Goal: Task Accomplishment & Management: Use online tool/utility

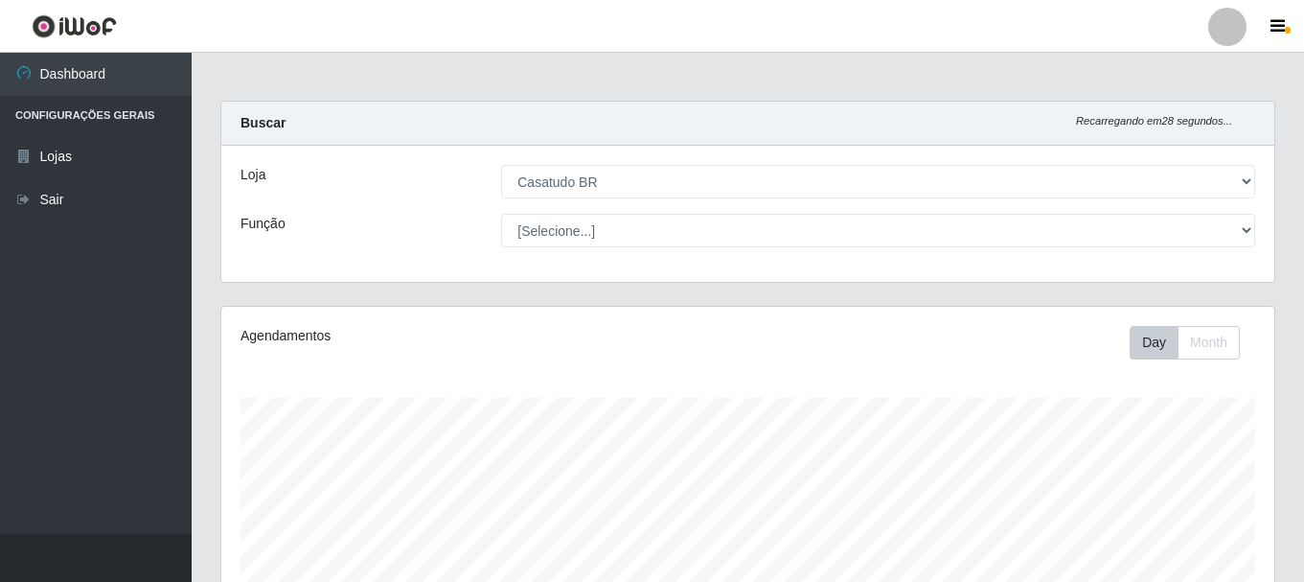
select select "197"
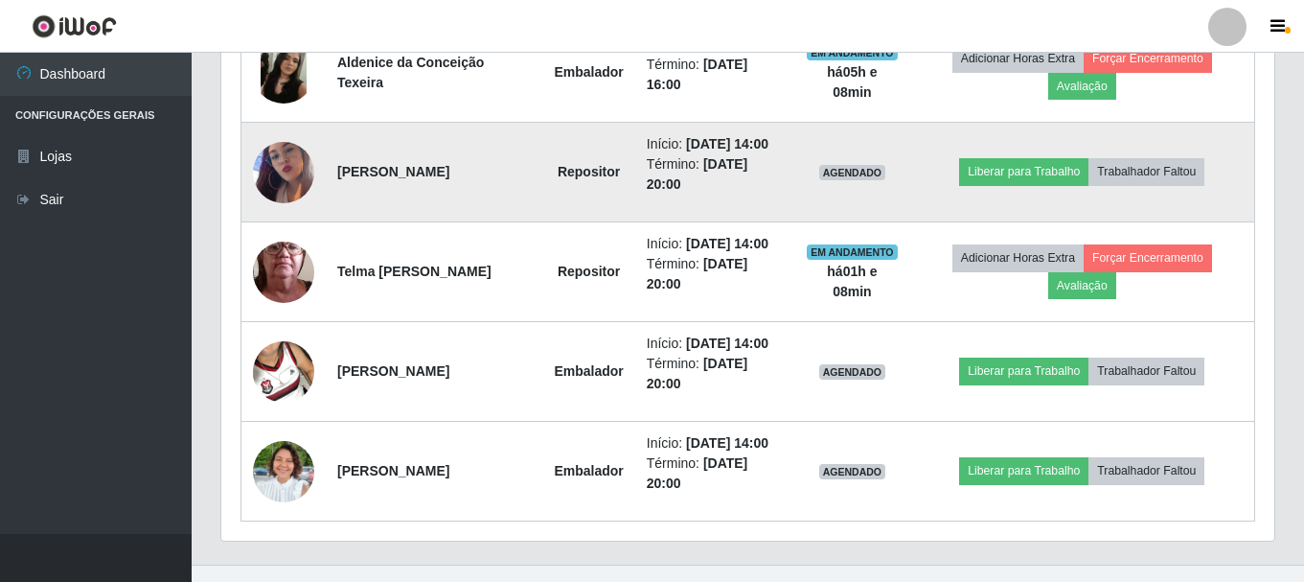
scroll to position [398, 1053]
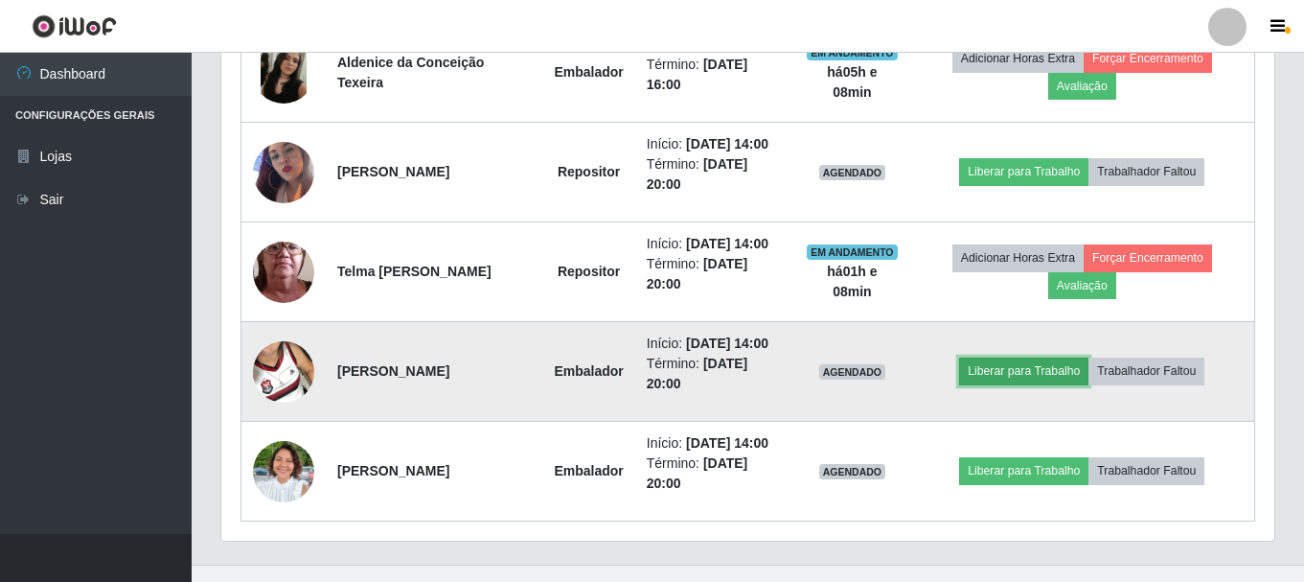
click at [1053, 374] on button "Liberar para Trabalho" at bounding box center [1023, 370] width 129 height 27
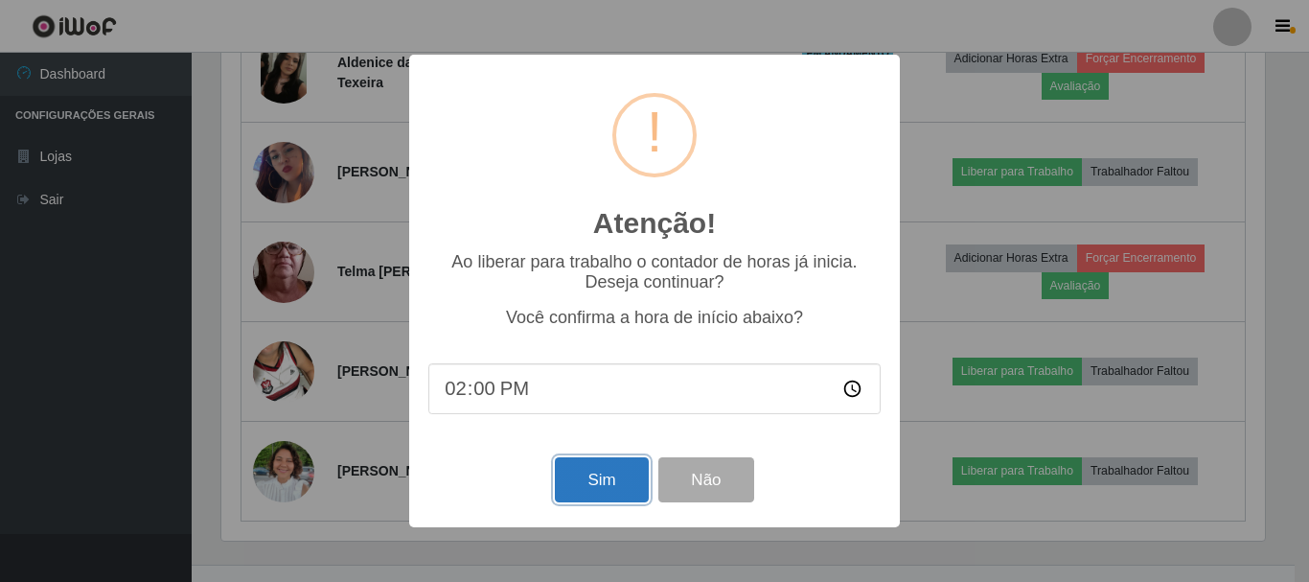
click at [600, 475] on button "Sim" at bounding box center [601, 479] width 93 height 45
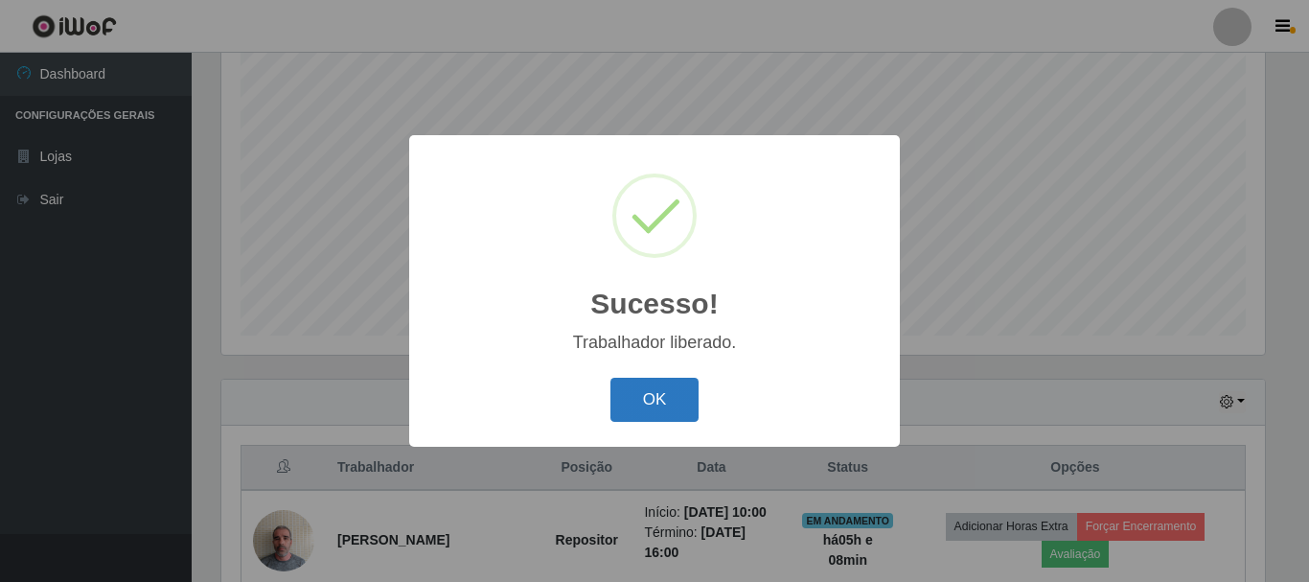
click at [647, 394] on button "OK" at bounding box center [654, 400] width 89 height 45
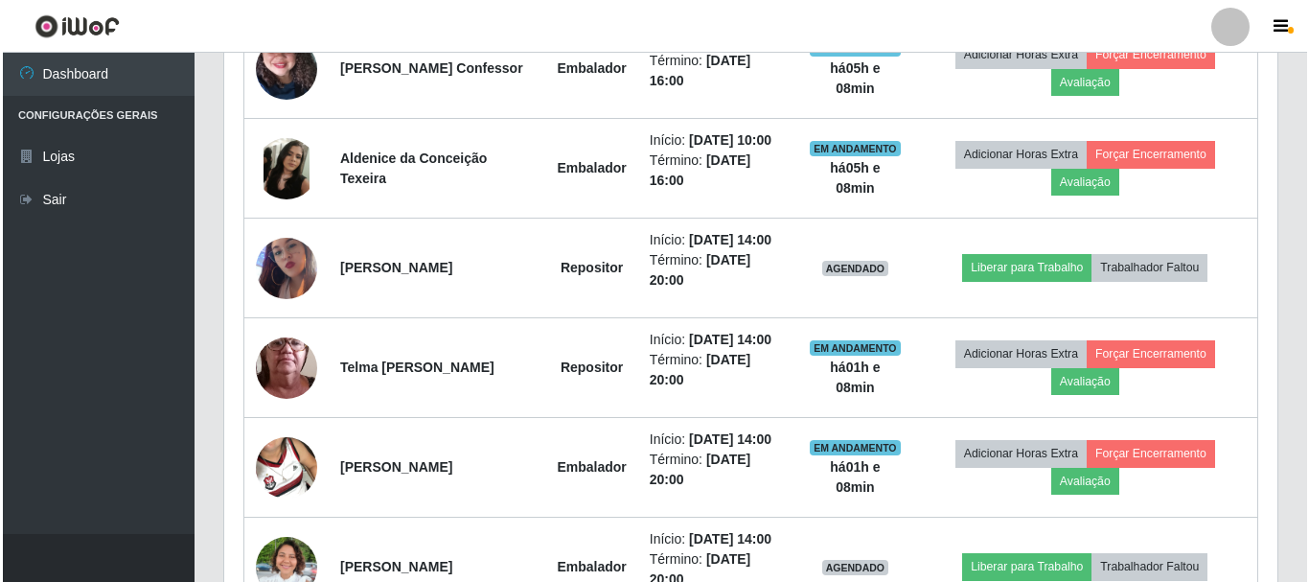
scroll to position [1147, 0]
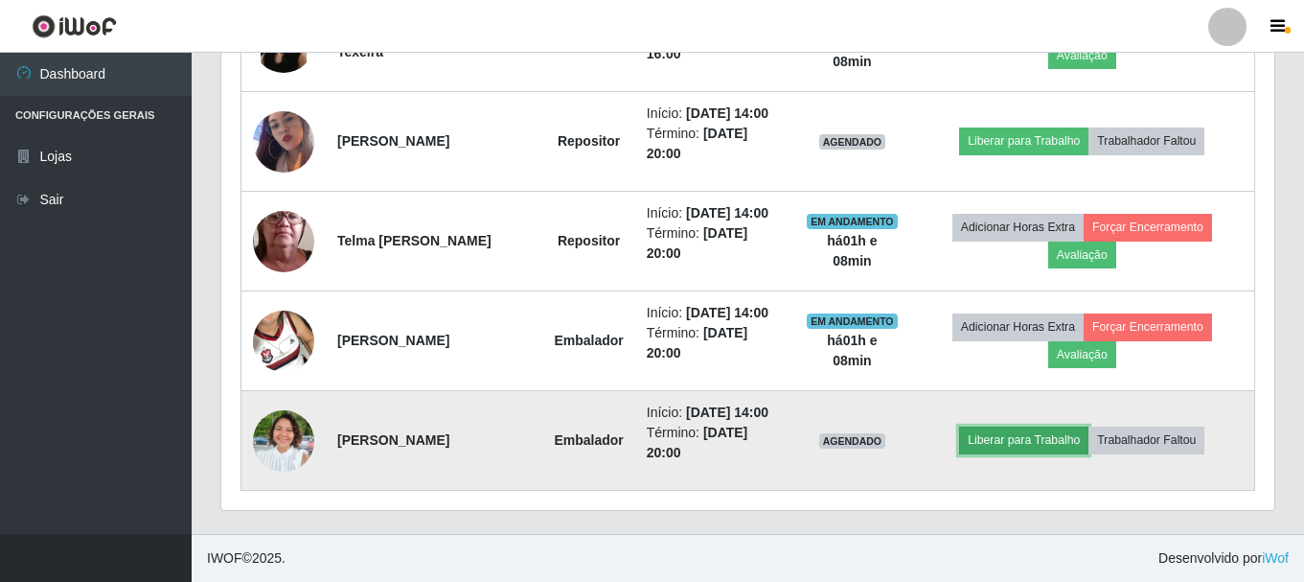
click at [997, 440] on button "Liberar para Trabalho" at bounding box center [1023, 439] width 129 height 27
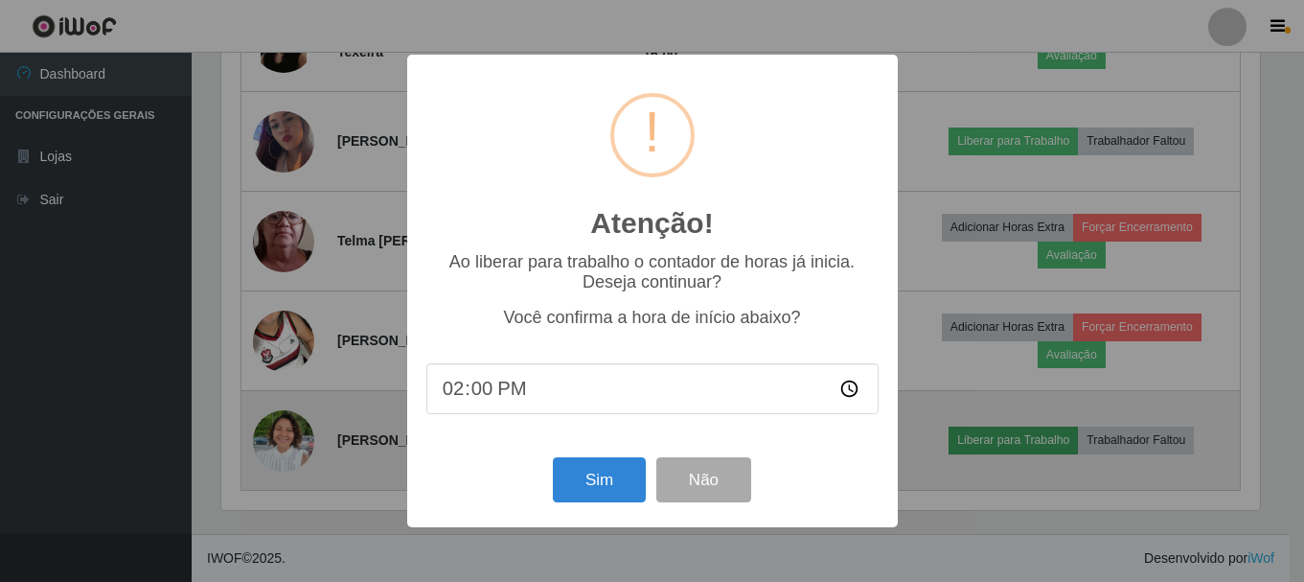
scroll to position [398, 1044]
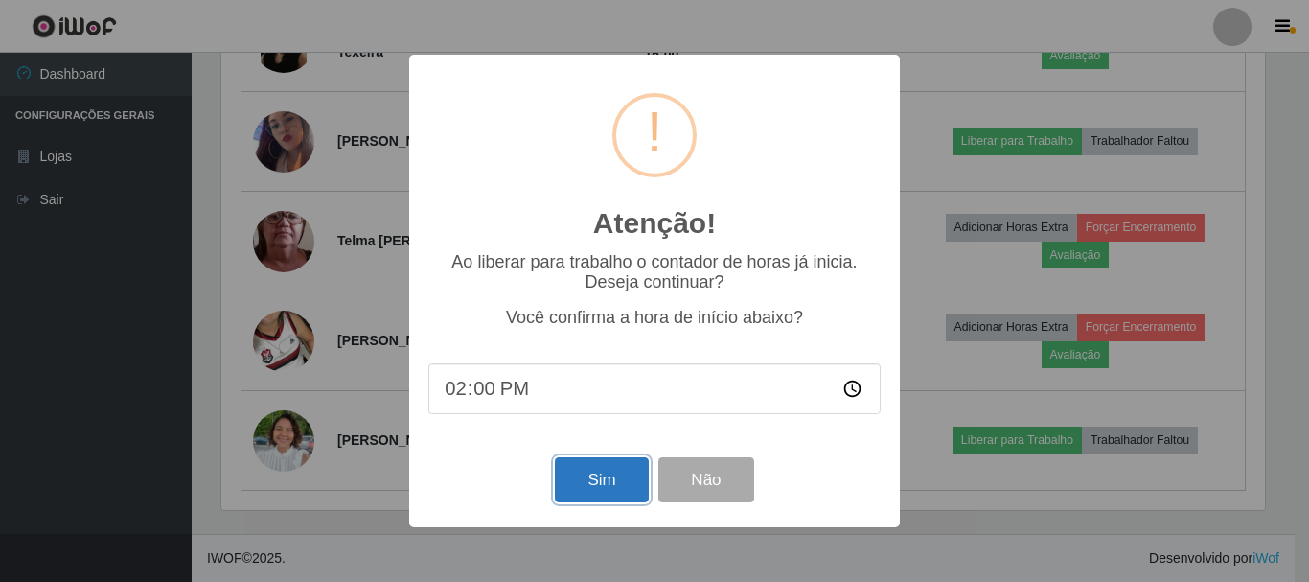
click at [614, 482] on button "Sim" at bounding box center [601, 479] width 93 height 45
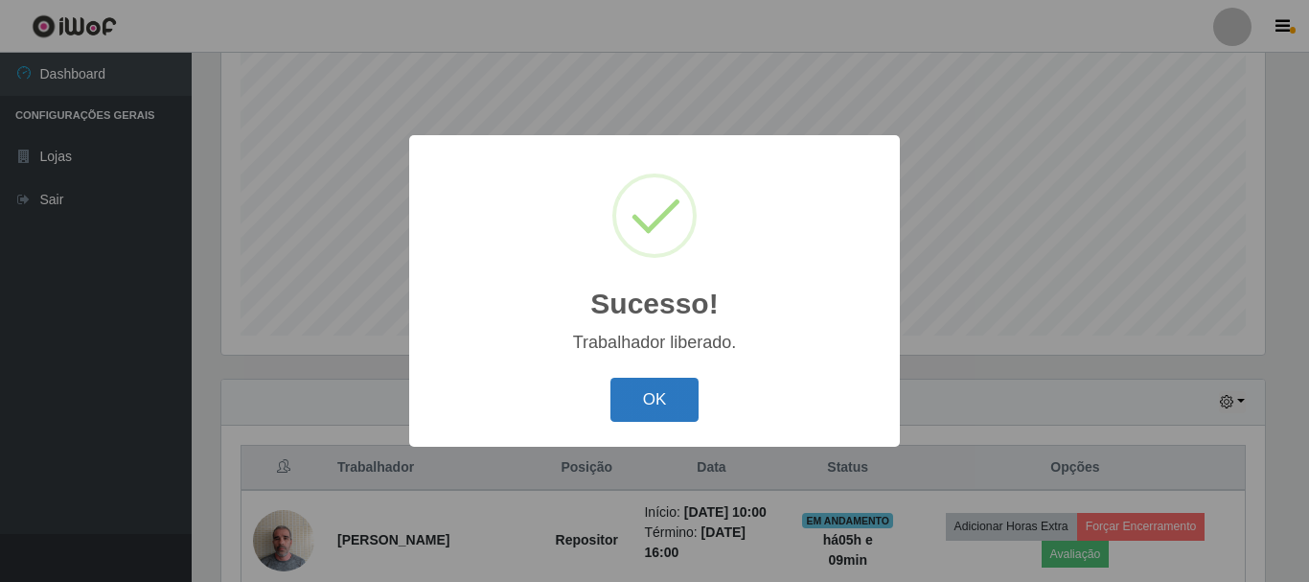
click at [618, 400] on button "OK" at bounding box center [654, 400] width 89 height 45
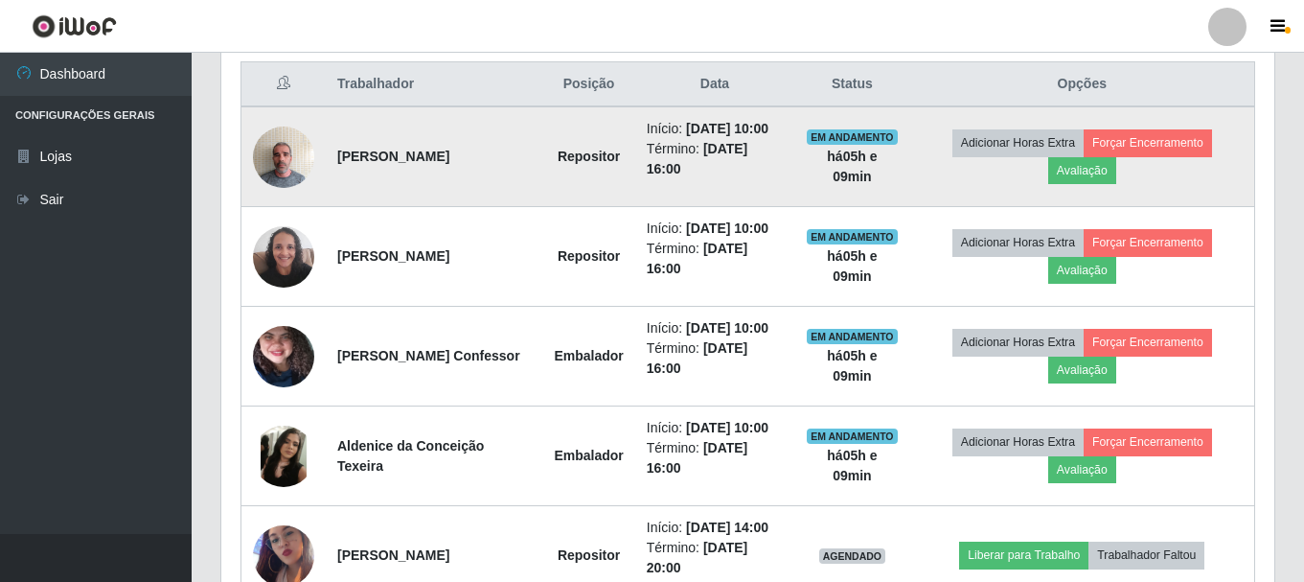
scroll to position [925, 0]
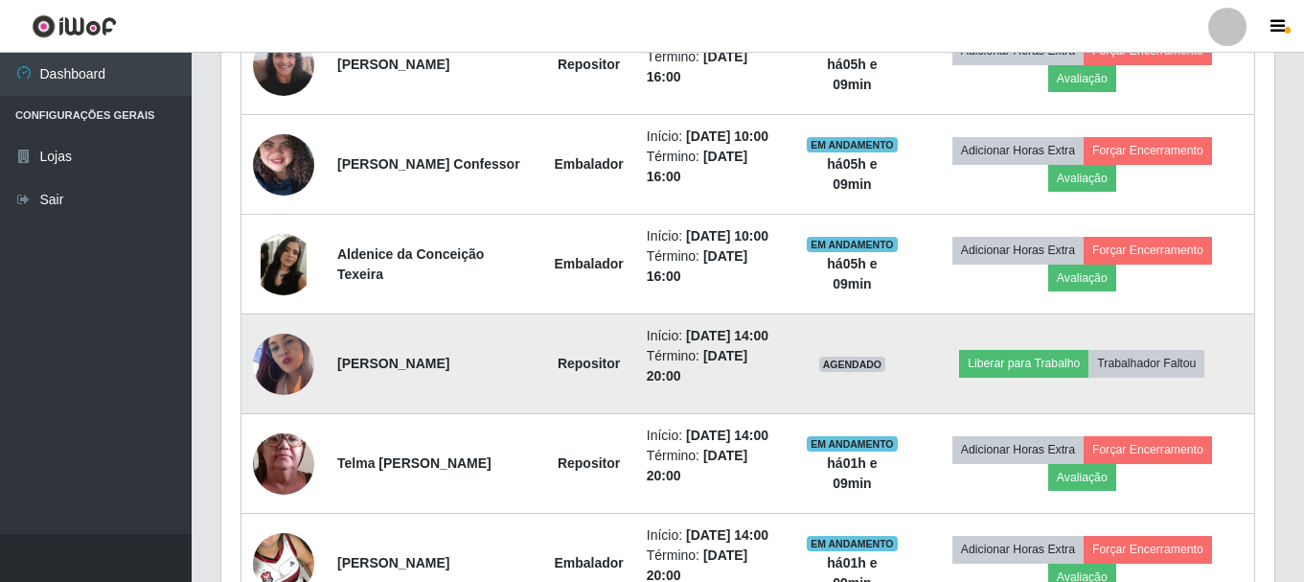
click at [276, 365] on img at bounding box center [283, 364] width 61 height 109
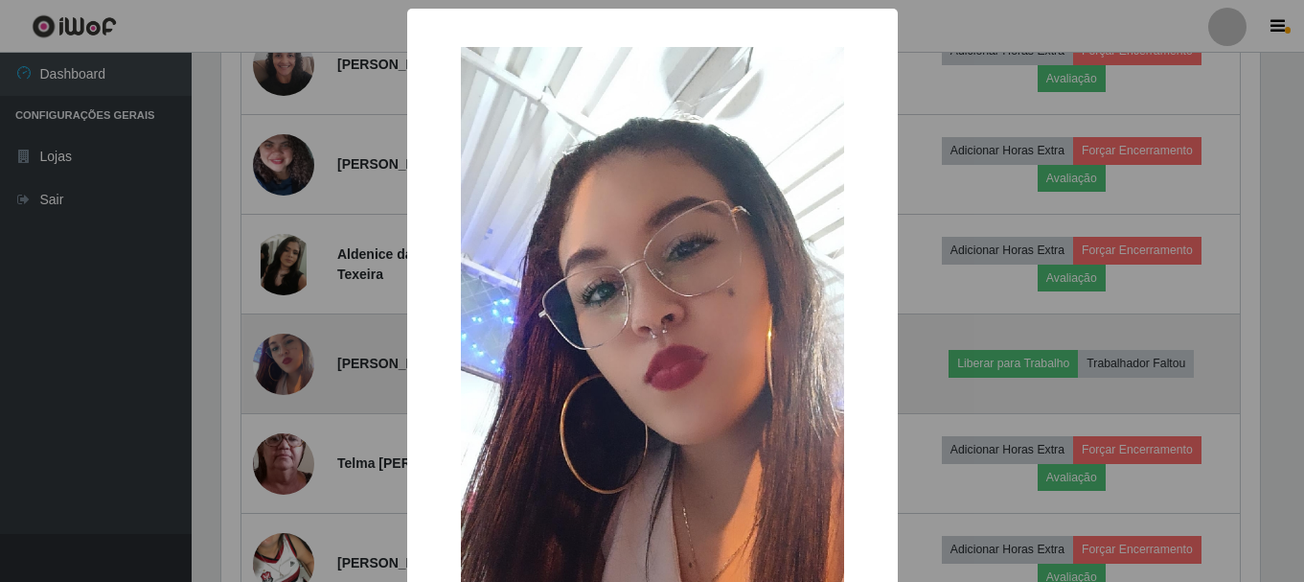
scroll to position [398, 1044]
click at [276, 365] on div "× OK Cancel" at bounding box center [654, 291] width 1309 height 582
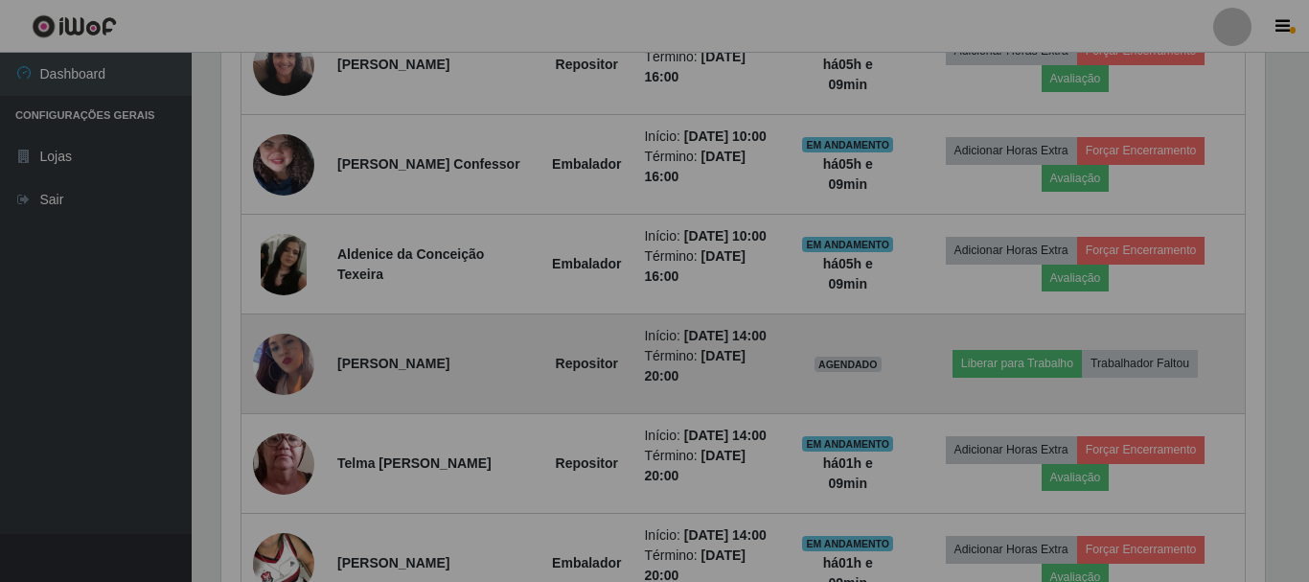
scroll to position [398, 1053]
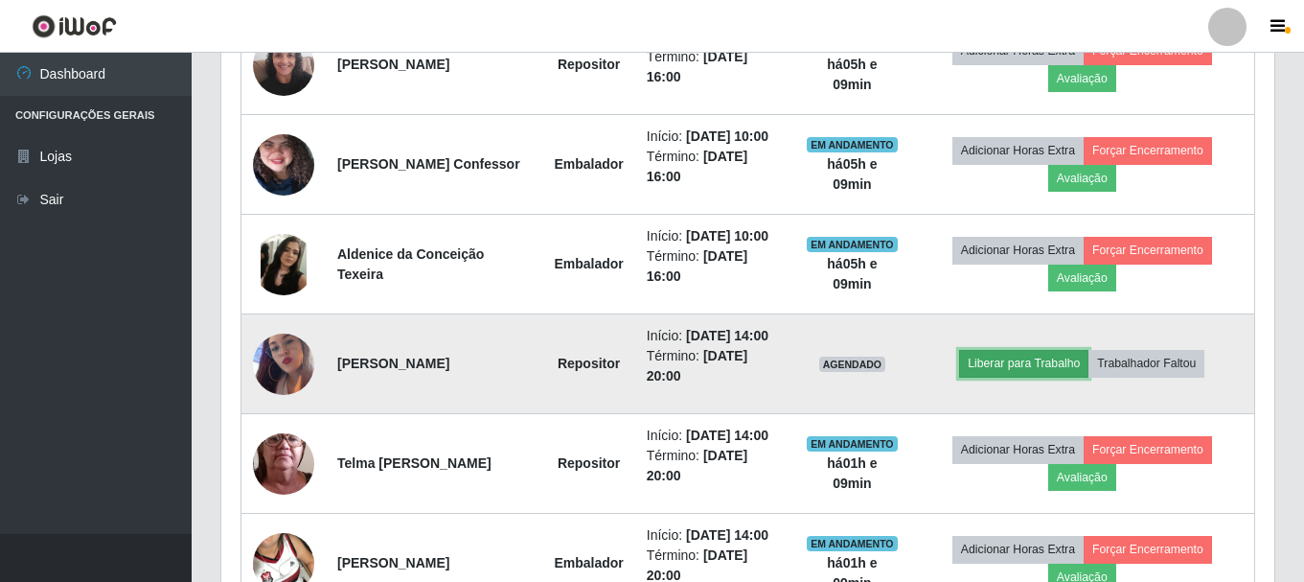
click at [1043, 367] on button "Liberar para Trabalho" at bounding box center [1023, 363] width 129 height 27
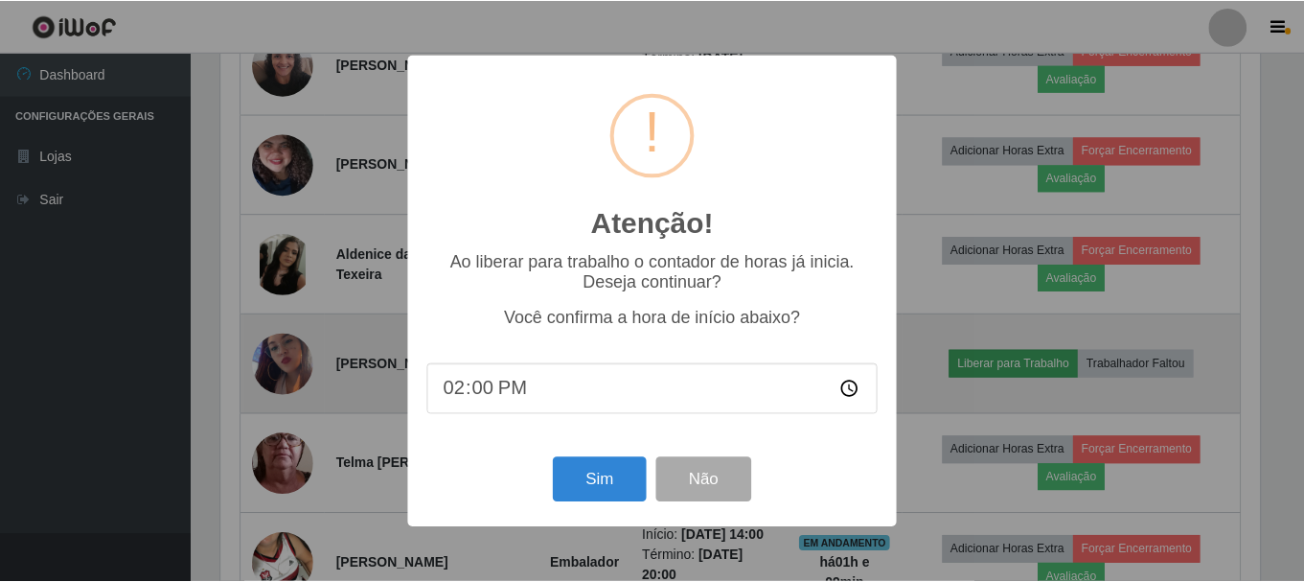
scroll to position [398, 1044]
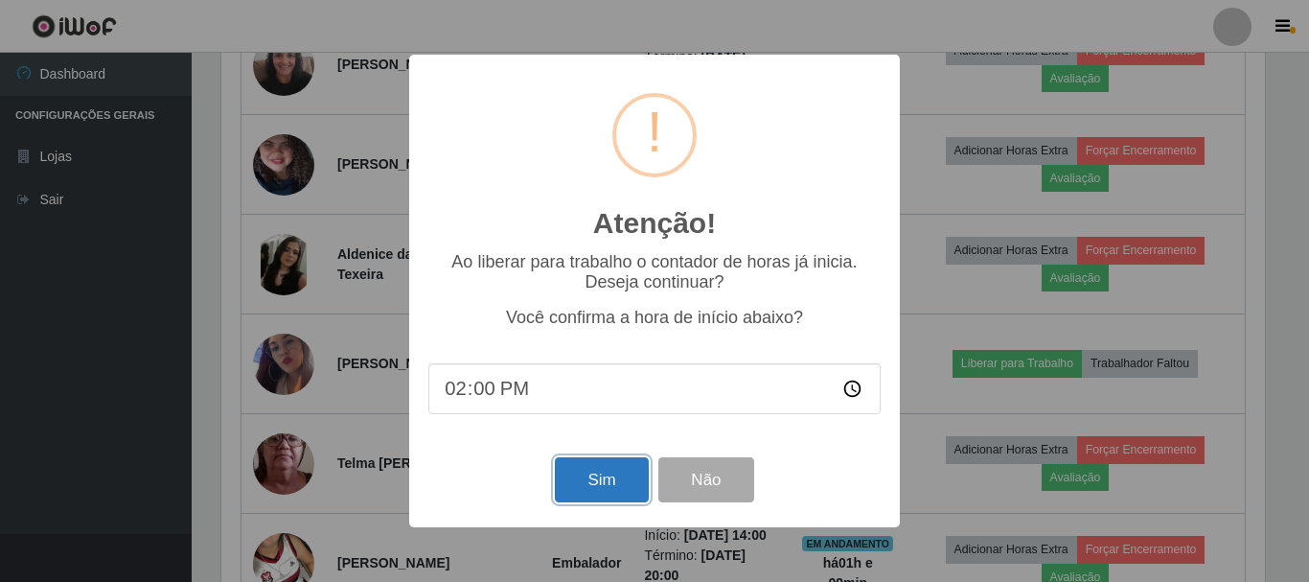
click at [603, 485] on button "Sim" at bounding box center [601, 479] width 93 height 45
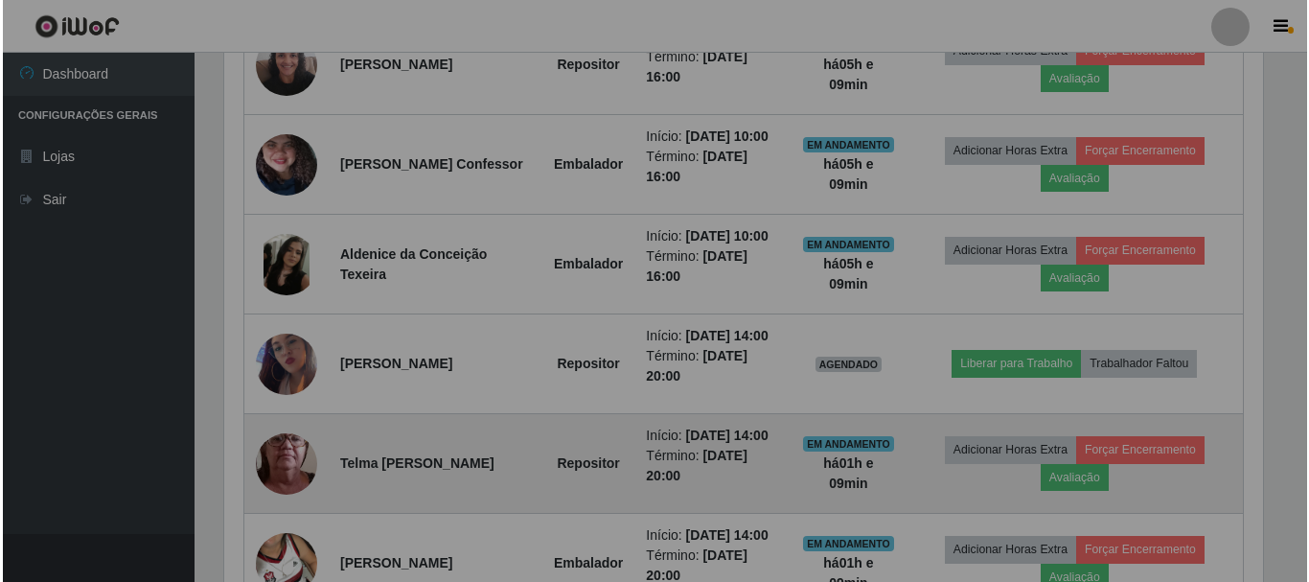
scroll to position [0, 0]
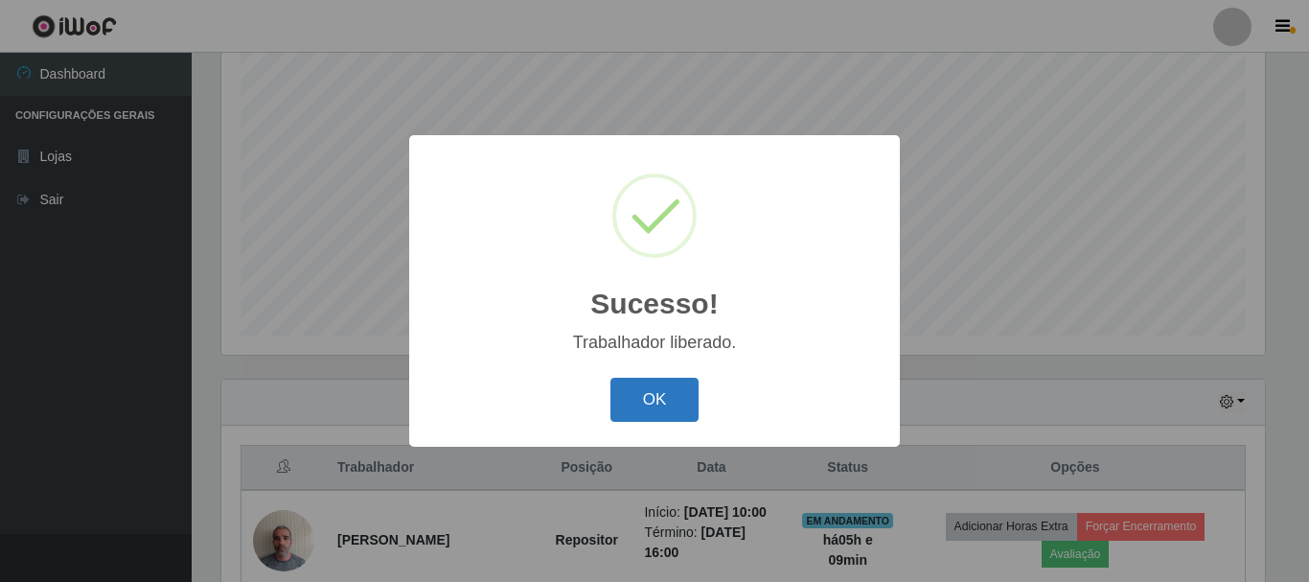
click at [627, 393] on button "OK" at bounding box center [654, 400] width 89 height 45
